Goal: Task Accomplishment & Management: Use online tool/utility

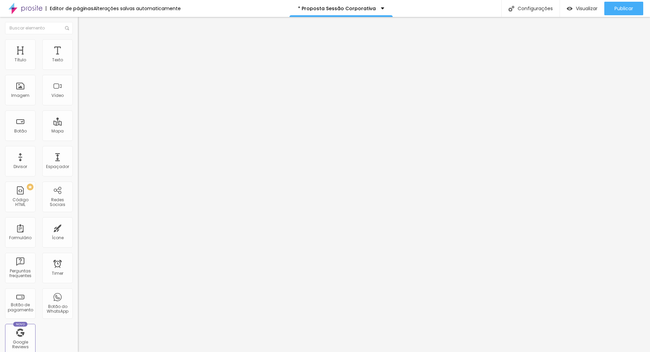
click at [84, 47] on span "Avançado" at bounding box center [95, 44] width 22 height 6
click at [84, 40] on span "Estilo" at bounding box center [89, 37] width 11 height 6
click at [81, 63] on icon "button" at bounding box center [83, 61] width 4 height 4
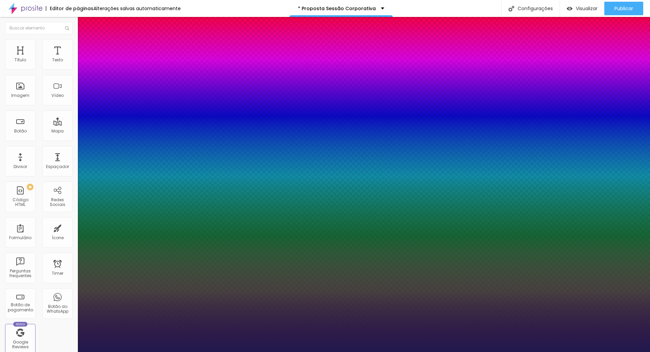
type input "1"
type input "14"
type input "1"
type input "33"
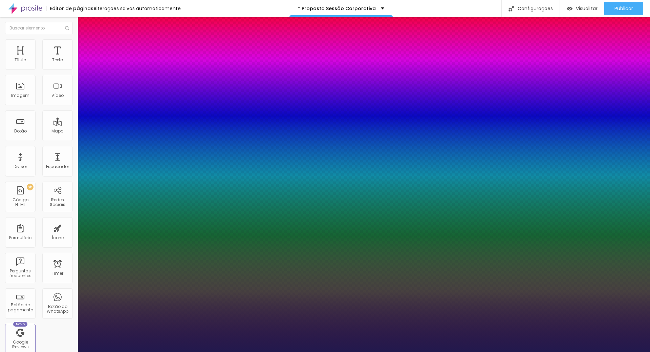
type input "33"
type input "1"
type input "40"
type input "1"
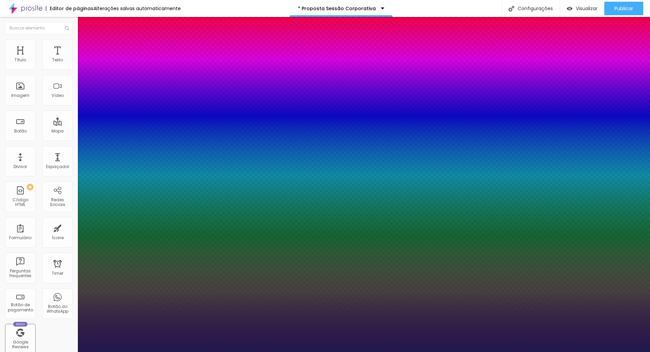
type input "42"
type input "1"
type input "43"
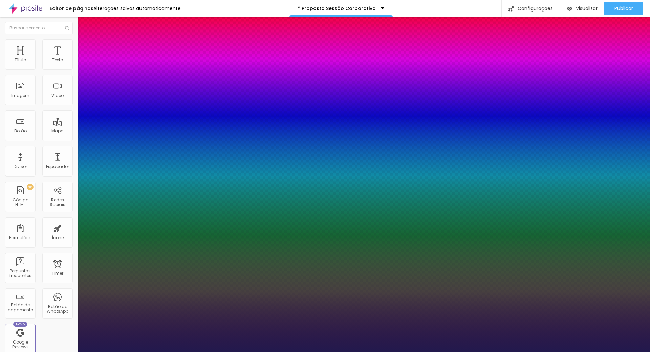
type input "1"
type input "41"
type input "1"
type input "39"
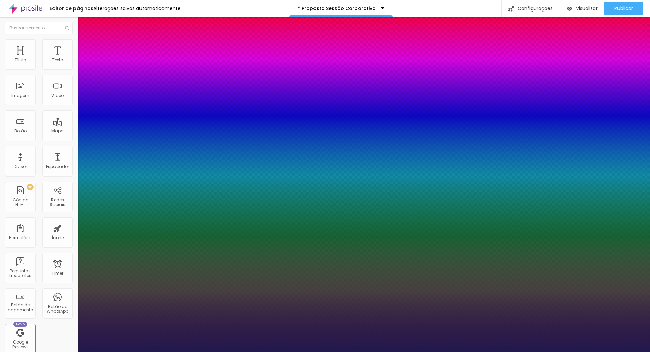
type input "39"
type input "1"
type input "37"
type input "1"
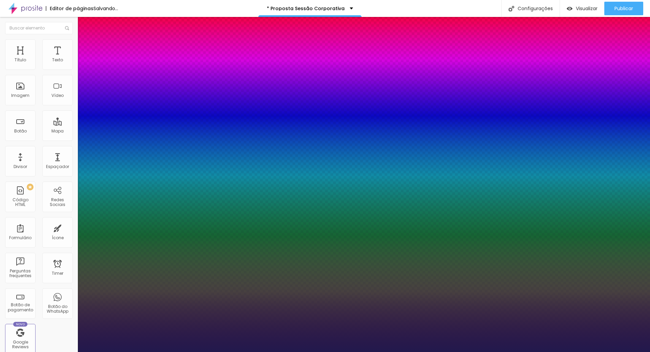
type input "36"
type input "1"
type input "35"
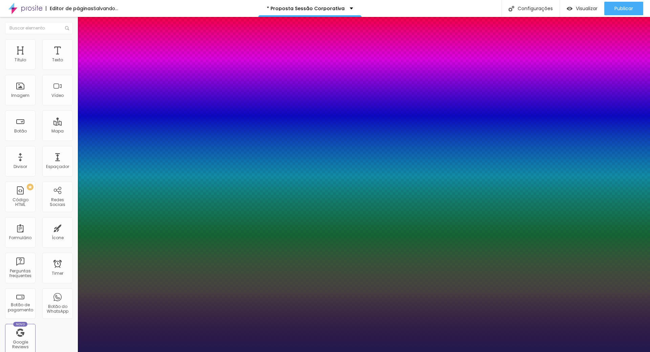
type input "1"
type input "35"
type input "1"
click at [355, 352] on div at bounding box center [325, 352] width 650 height 0
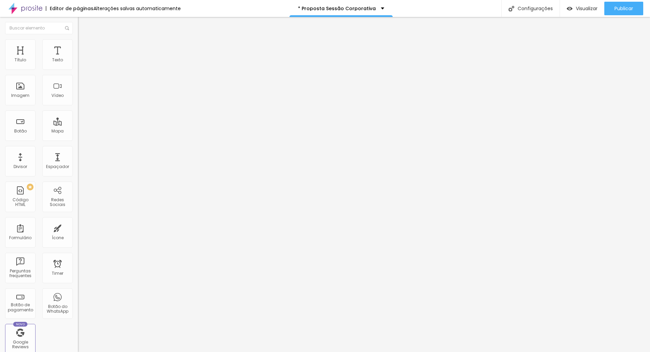
click at [83, 24] on img "button" at bounding box center [85, 24] width 5 height 5
click at [83, 22] on img "button" at bounding box center [85, 24] width 5 height 5
click at [21, 129] on div "Botão" at bounding box center [20, 131] width 13 height 5
drag, startPoint x: 29, startPoint y: 78, endPoint x: 0, endPoint y: 78, distance: 28.8
click at [78, 78] on div "Texto Click me Alinhamento [GEOGRAPHIC_DATA] Link URL https:// Abrir em uma nov…" at bounding box center [117, 102] width 78 height 99
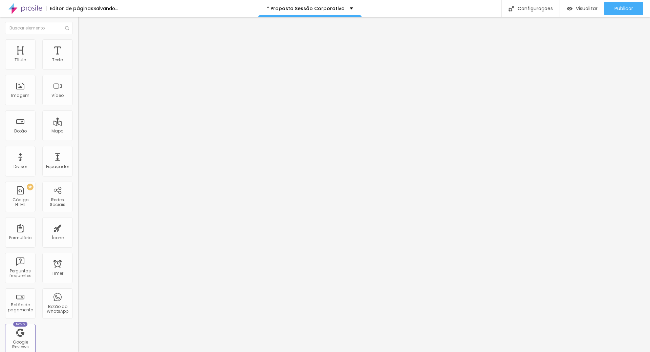
type input "e"
type input "c"
type input "Clique aqui"
drag, startPoint x: 38, startPoint y: 45, endPoint x: 38, endPoint y: 49, distance: 4.1
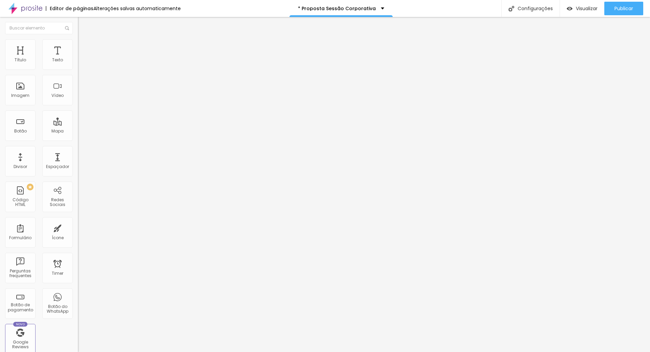
click at [84, 45] on span "Estilo" at bounding box center [89, 44] width 11 height 6
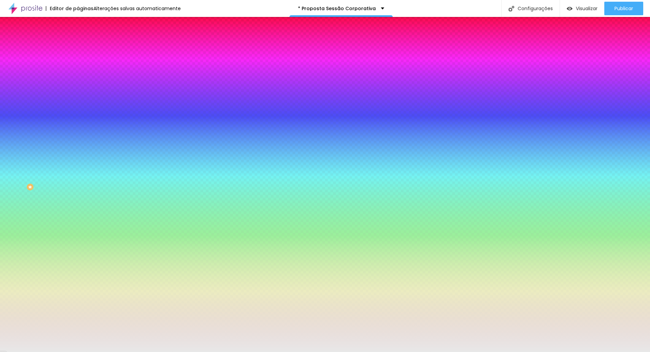
click at [78, 99] on input "#E8E8E8" at bounding box center [118, 95] width 81 height 7
click at [78, 92] on div at bounding box center [117, 92] width 78 height 0
click at [78, 84] on div "Cor de fundo" at bounding box center [117, 82] width 78 height 4
drag, startPoint x: 70, startPoint y: 122, endPoint x: 57, endPoint y: 121, distance: 13.3
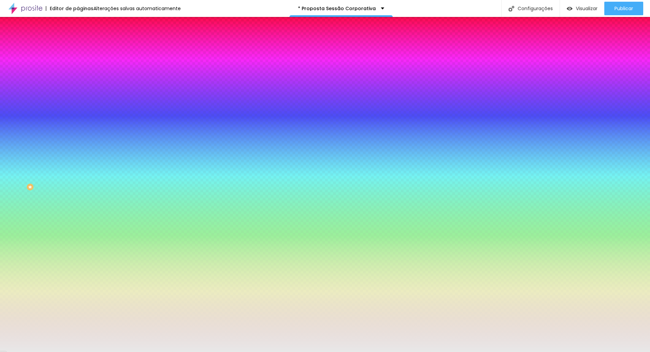
click at [78, 99] on input "#E8E8E8" at bounding box center [118, 95] width 81 height 7
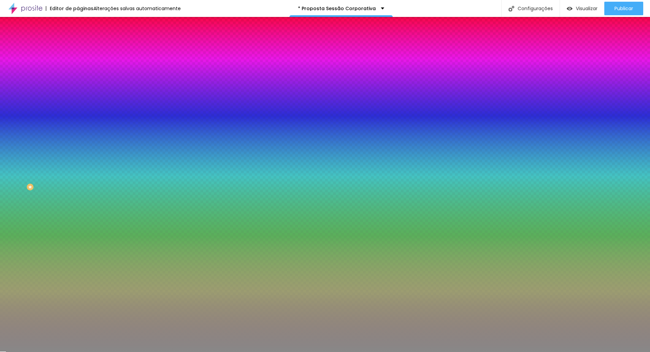
type input "#88888"
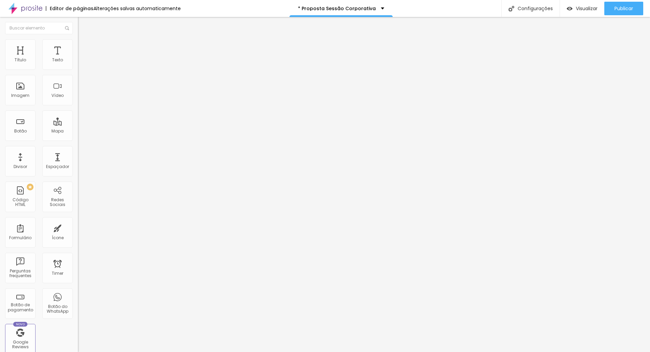
drag, startPoint x: 42, startPoint y: 139, endPoint x: 0, endPoint y: 138, distance: 41.7
click at [78, 138] on div "Texto Clique aqui Alinhamento [GEOGRAPHIC_DATA] Link URL https:// Abrir em uma …" at bounding box center [117, 102] width 78 height 99
paste input "[DOMAIN_NAME][URL]"
type input "[URL][DOMAIN_NAME]"
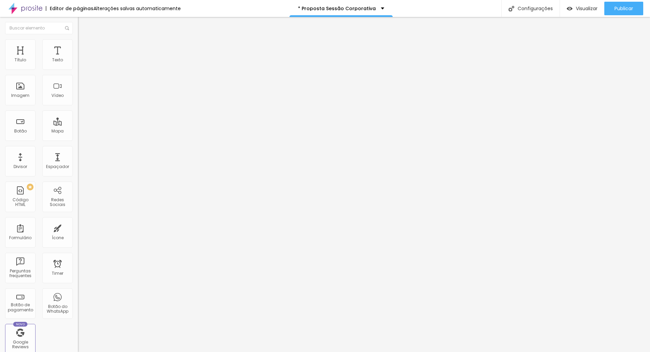
click at [78, 148] on div at bounding box center [117, 148] width 78 height 0
click at [623, 4] on div "Publicar" at bounding box center [624, 9] width 19 height 14
click at [588, 10] on span "Visualizar" at bounding box center [587, 8] width 22 height 5
click at [615, 9] on span "Publicar" at bounding box center [624, 8] width 19 height 5
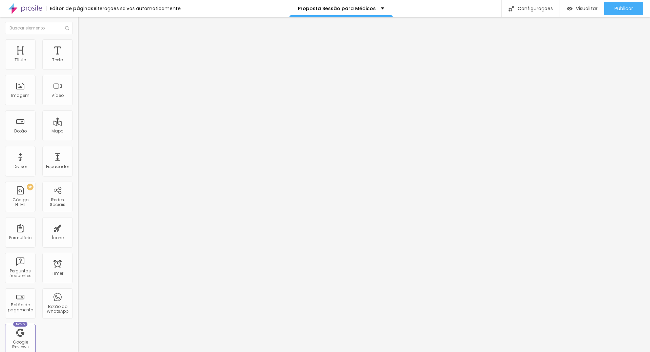
click at [83, 24] on img "button" at bounding box center [85, 24] width 5 height 5
click at [84, 47] on span "Avançado" at bounding box center [95, 44] width 22 height 6
click at [84, 40] on span "Estilo" at bounding box center [89, 37] width 11 height 6
click at [81, 63] on icon "button" at bounding box center [83, 61] width 4 height 4
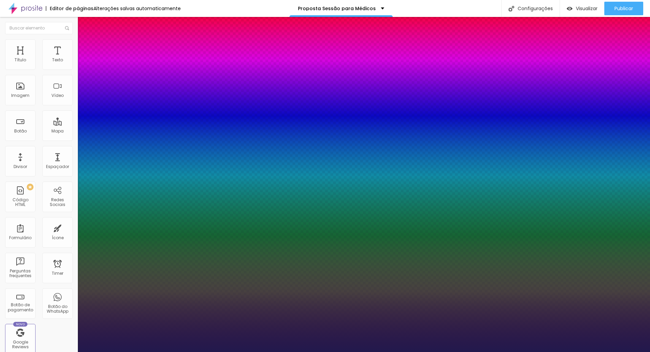
type input "1"
type input "22"
type input "1"
type input "37"
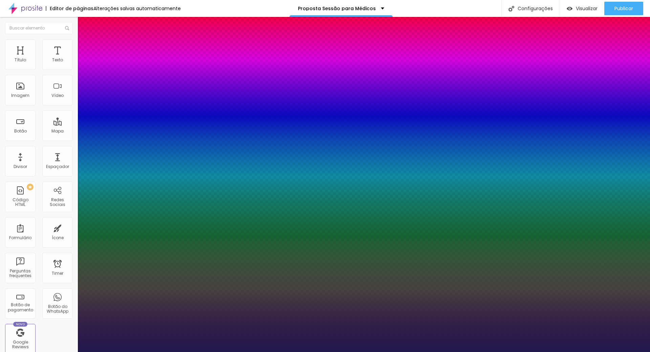
type input "37"
type input "1"
type input "38"
type input "1"
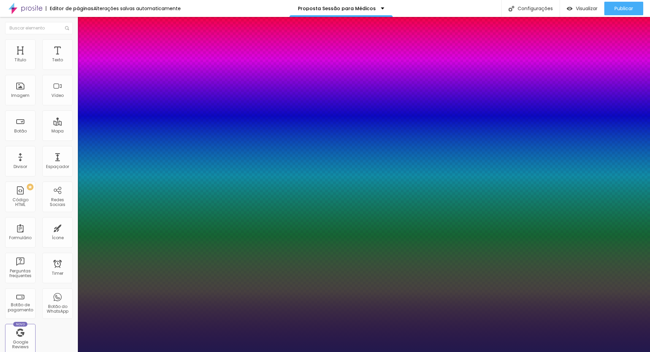
type input "39"
type input "1"
type input "40"
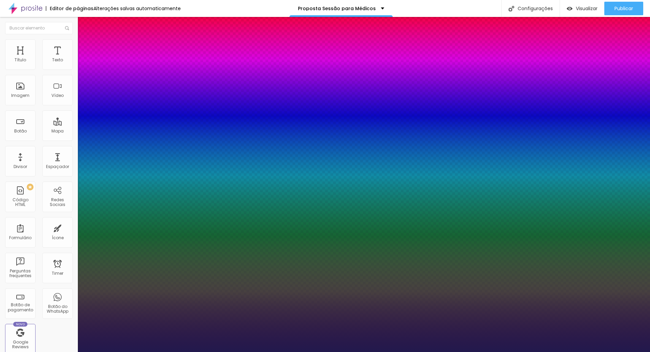
type input "1"
type input "41"
type input "1"
type input "42"
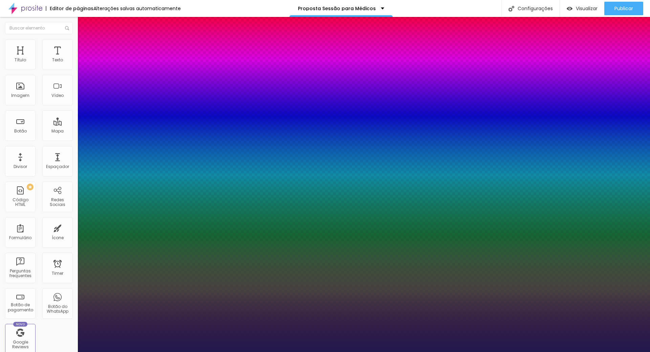
type input "42"
type input "1"
type input "45"
type input "1"
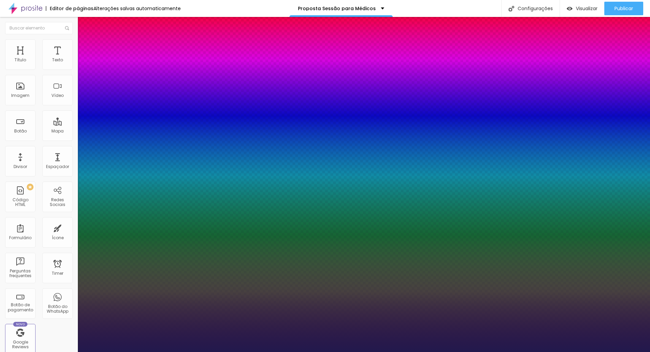
type input "46"
type input "1"
type input "45"
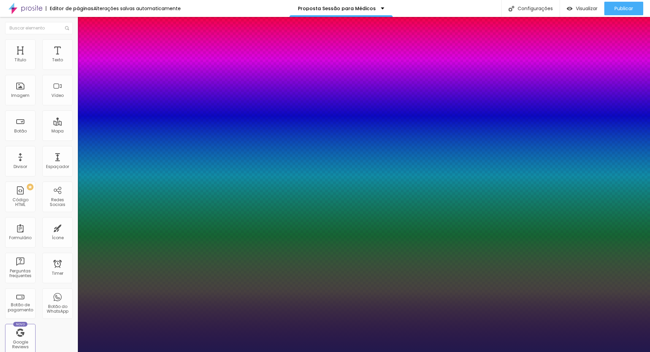
type input "1"
drag, startPoint x: 102, startPoint y: 116, endPoint x: 107, endPoint y: 117, distance: 4.5
type input "45"
click at [430, 352] on div at bounding box center [325, 352] width 650 height 0
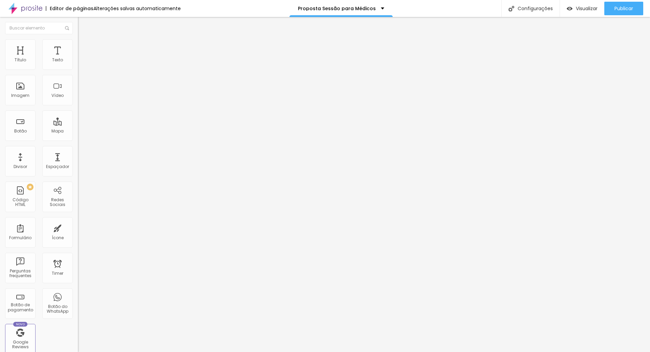
drag, startPoint x: 37, startPoint y: 76, endPoint x: 4, endPoint y: 76, distance: 33.5
click at [78, 76] on div "Texto Click me Alinhamento [GEOGRAPHIC_DATA] Link URL https:// Abrir em uma nov…" at bounding box center [117, 102] width 78 height 99
type input "Clique aqui"
click at [78, 140] on input "https://" at bounding box center [118, 136] width 81 height 7
click at [78, 151] on div "URL https:// Abrir em uma nova aba" at bounding box center [117, 140] width 78 height 23
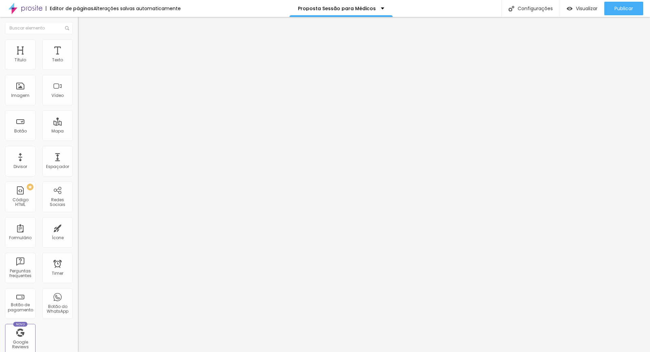
click at [78, 148] on div at bounding box center [117, 148] width 78 height 0
drag, startPoint x: 47, startPoint y: 141, endPoint x: 1, endPoint y: 143, distance: 45.4
click at [78, 143] on div "Texto Clique aqui Alinhamento [GEOGRAPHIC_DATA] Link URL https:// Abrir em uma …" at bounding box center [117, 104] width 78 height 103
paste input "[DOMAIN_NAME][URL]"
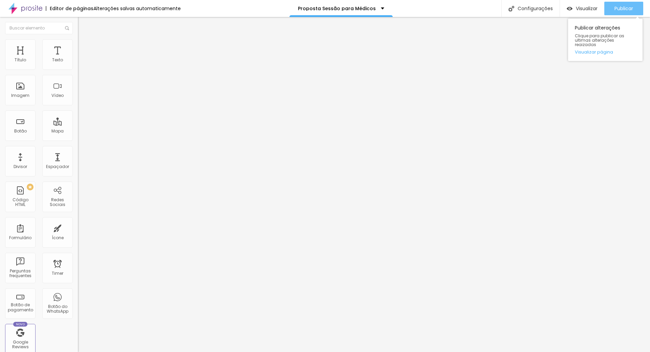
type input "[URL][DOMAIN_NAME]"
click at [614, 6] on button "Publicar" at bounding box center [624, 9] width 39 height 14
click at [78, 43] on img at bounding box center [81, 42] width 6 height 6
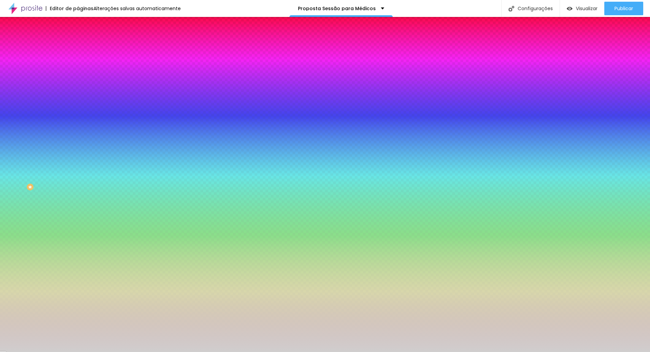
click at [78, 99] on input "#D0CECE" at bounding box center [118, 95] width 81 height 7
drag, startPoint x: 73, startPoint y: 123, endPoint x: 68, endPoint y: 123, distance: 5.1
click at [78, 123] on div "Imagem de fundo Adicionar imagem Efeito da Imagem Nenhum Nenhum Parallax Cor de…" at bounding box center [117, 97] width 78 height 88
click at [78, 99] on input "#D0CECE" at bounding box center [118, 95] width 81 height 7
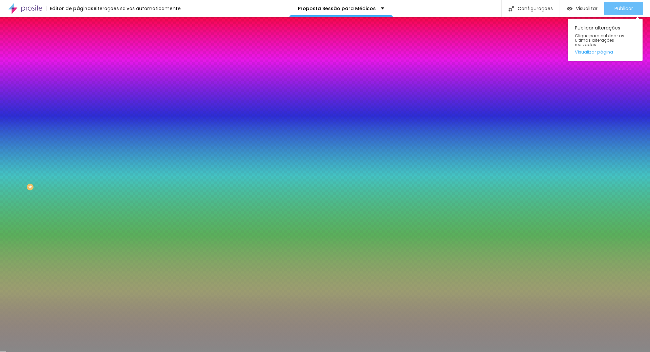
type input "#88888"
click at [628, 8] on span "Publicar" at bounding box center [624, 8] width 19 height 5
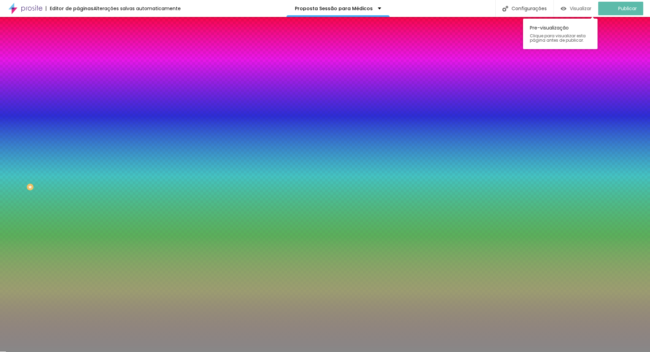
click at [586, 7] on span "Visualizar" at bounding box center [581, 8] width 22 height 5
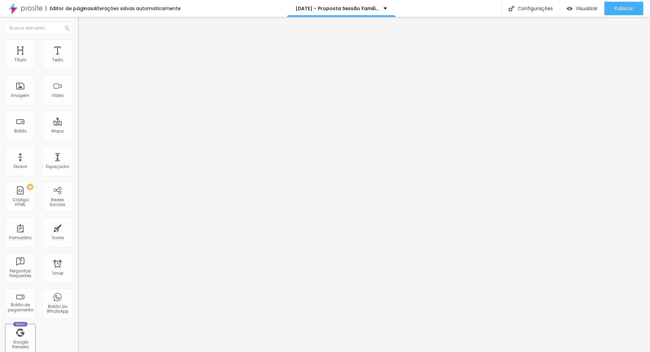
click at [84, 46] on span "Estilo" at bounding box center [89, 44] width 11 height 6
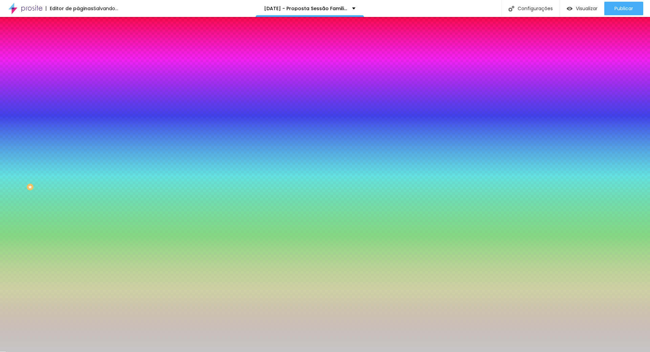
click at [78, 99] on input "#C6C6C6" at bounding box center [118, 95] width 81 height 7
drag, startPoint x: 71, startPoint y: 124, endPoint x: 49, endPoint y: 122, distance: 21.4
click at [78, 99] on div "#C6C6C6" at bounding box center [117, 95] width 78 height 7
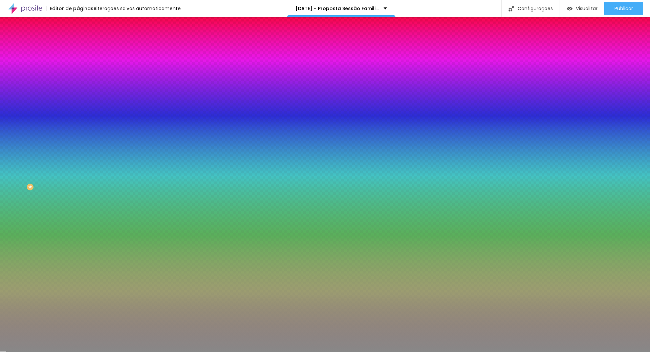
type input "#888888"
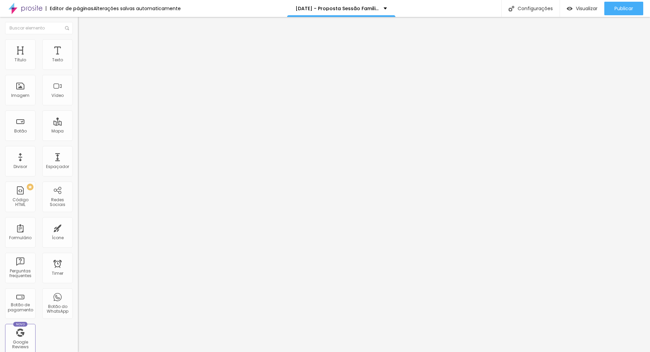
click at [78, 45] on li "Avançado" at bounding box center [117, 42] width 78 height 7
click at [84, 40] on span "Estilo" at bounding box center [89, 37] width 11 height 6
click at [78, 65] on button "button" at bounding box center [82, 61] width 9 height 7
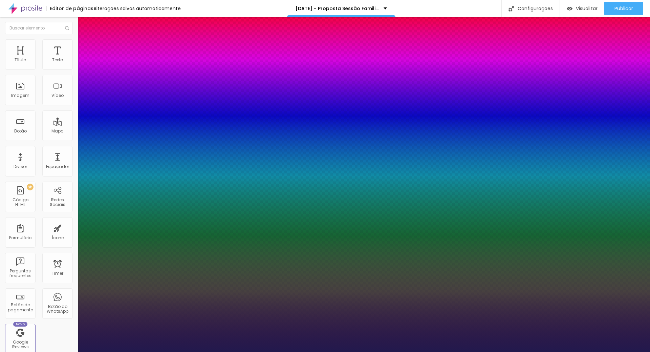
type input "1"
type input "17"
type input "1"
type input "34"
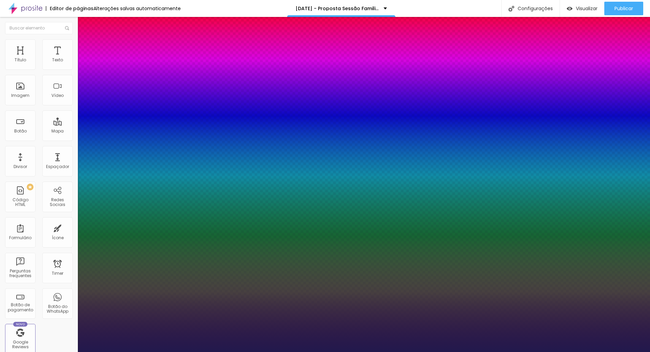
type input "34"
type input "1"
type input "39"
type input "1"
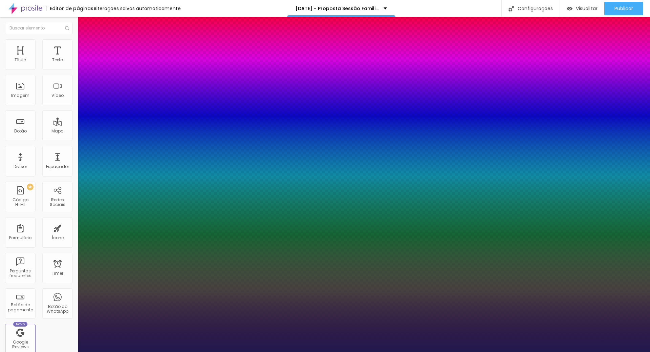
type input "40"
type input "1"
type input "41"
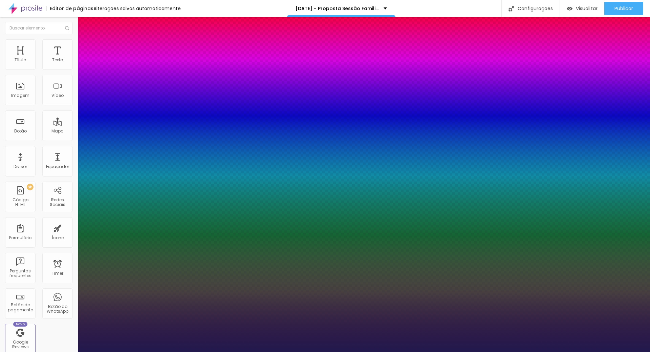
type input "1"
type input "42"
type input "1"
type input "45"
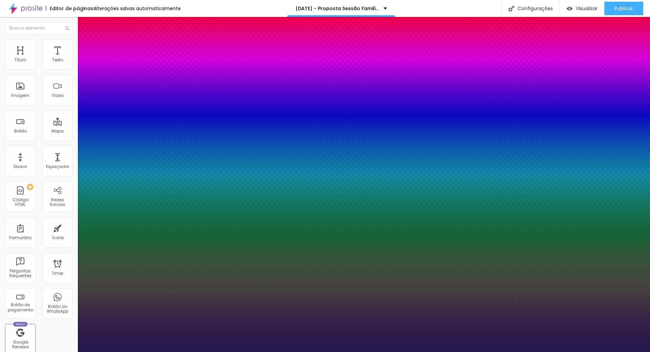
type input "45"
type input "1"
type input "47"
type input "1"
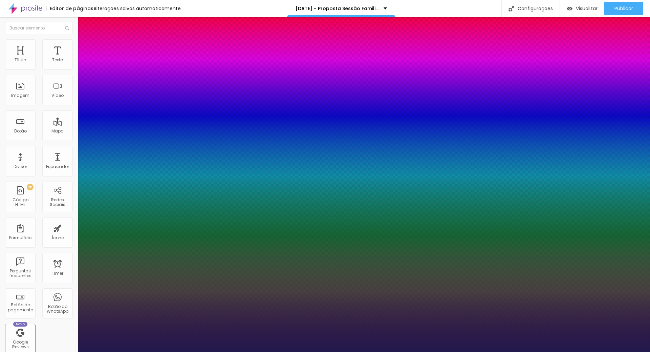
type input "50"
type input "1"
type input "52"
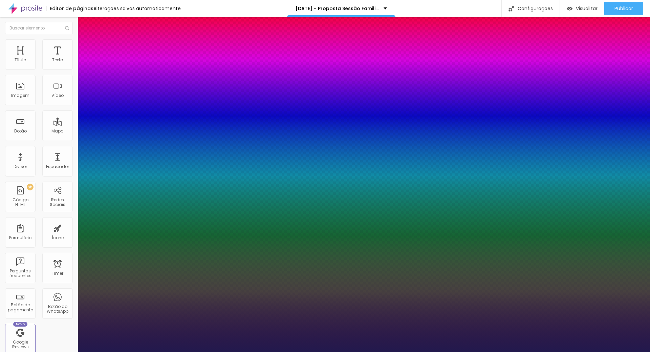
type input "1"
type input "53"
type input "1"
type input "54"
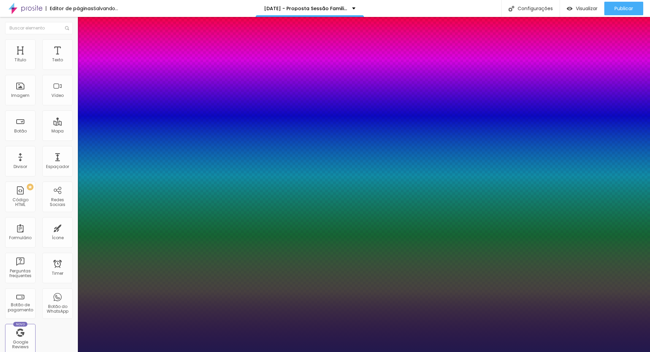
type input "54"
type input "1"
type input "55"
type input "1"
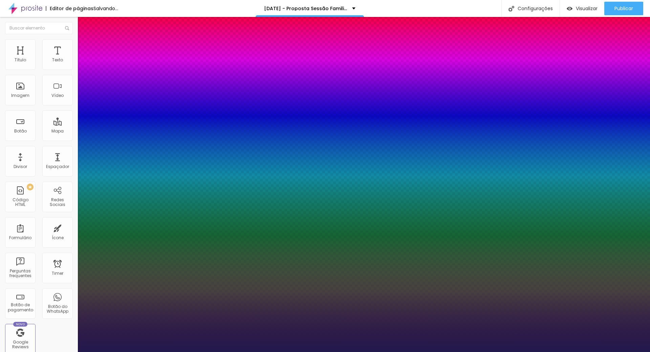
drag, startPoint x: 103, startPoint y: 119, endPoint x: 112, endPoint y: 120, distance: 8.5
type input "55"
type input "1"
click at [356, 352] on div at bounding box center [325, 352] width 650 height 0
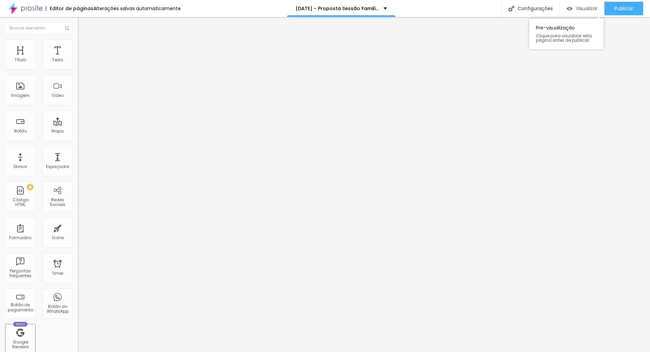
click at [590, 6] on span "Visualizar" at bounding box center [587, 8] width 22 height 5
drag, startPoint x: 34, startPoint y: 76, endPoint x: 0, endPoint y: 76, distance: 33.5
click at [78, 76] on div "Texto Click me Alinhamento [GEOGRAPHIC_DATA] Link URL https:// Abrir em uma nov…" at bounding box center [117, 102] width 78 height 99
type input "Clique aqui"
click at [78, 148] on div at bounding box center [117, 148] width 78 height 0
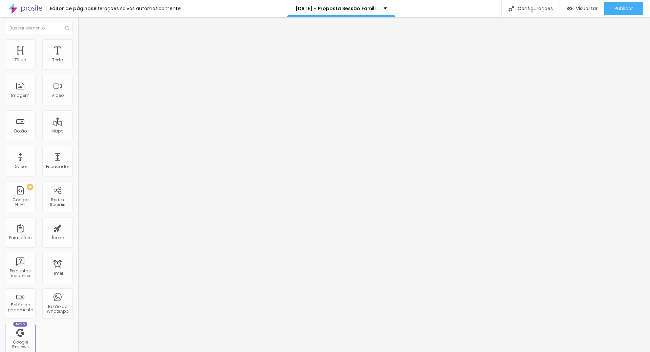
drag, startPoint x: 36, startPoint y: 142, endPoint x: 1, endPoint y: 142, distance: 35.2
click at [78, 142] on div "Texto Clique aqui Alinhamento [GEOGRAPHIC_DATA] Link URL https:// Abrir em uma …" at bounding box center [117, 104] width 78 height 103
paste input "[DOMAIN_NAME][URL]"
type input "[URL][DOMAIN_NAME]"
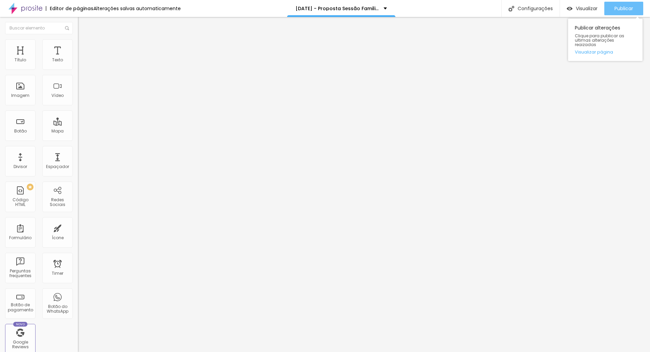
click at [633, 4] on div "Publicar" at bounding box center [624, 9] width 19 height 14
click at [581, 6] on span "Visualizar" at bounding box center [581, 8] width 22 height 5
click at [632, 11] on span "Publicar" at bounding box center [624, 8] width 19 height 5
